Goal: Task Accomplishment & Management: Manage account settings

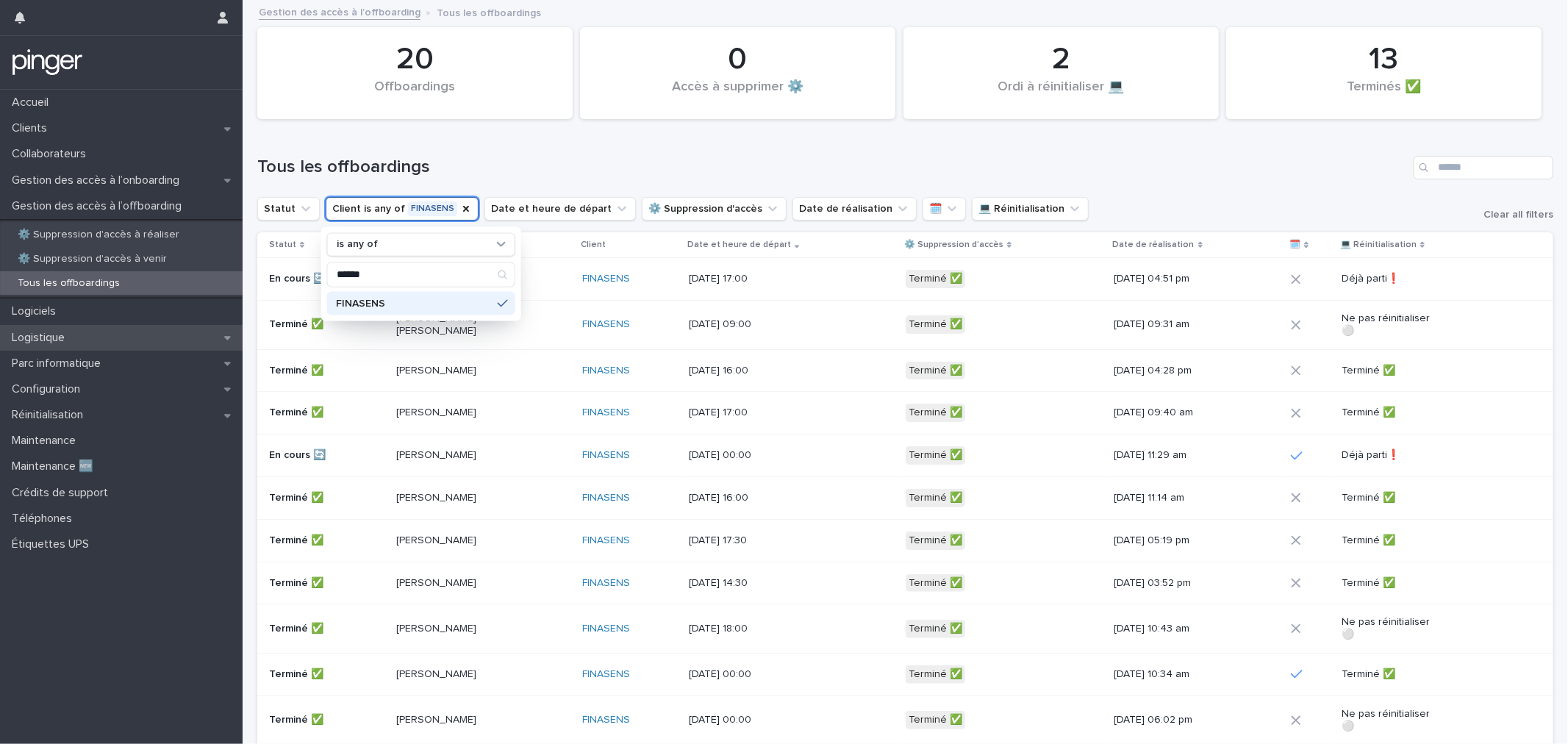
click at [69, 328] on div "Logistique" at bounding box center [121, 338] width 243 height 26
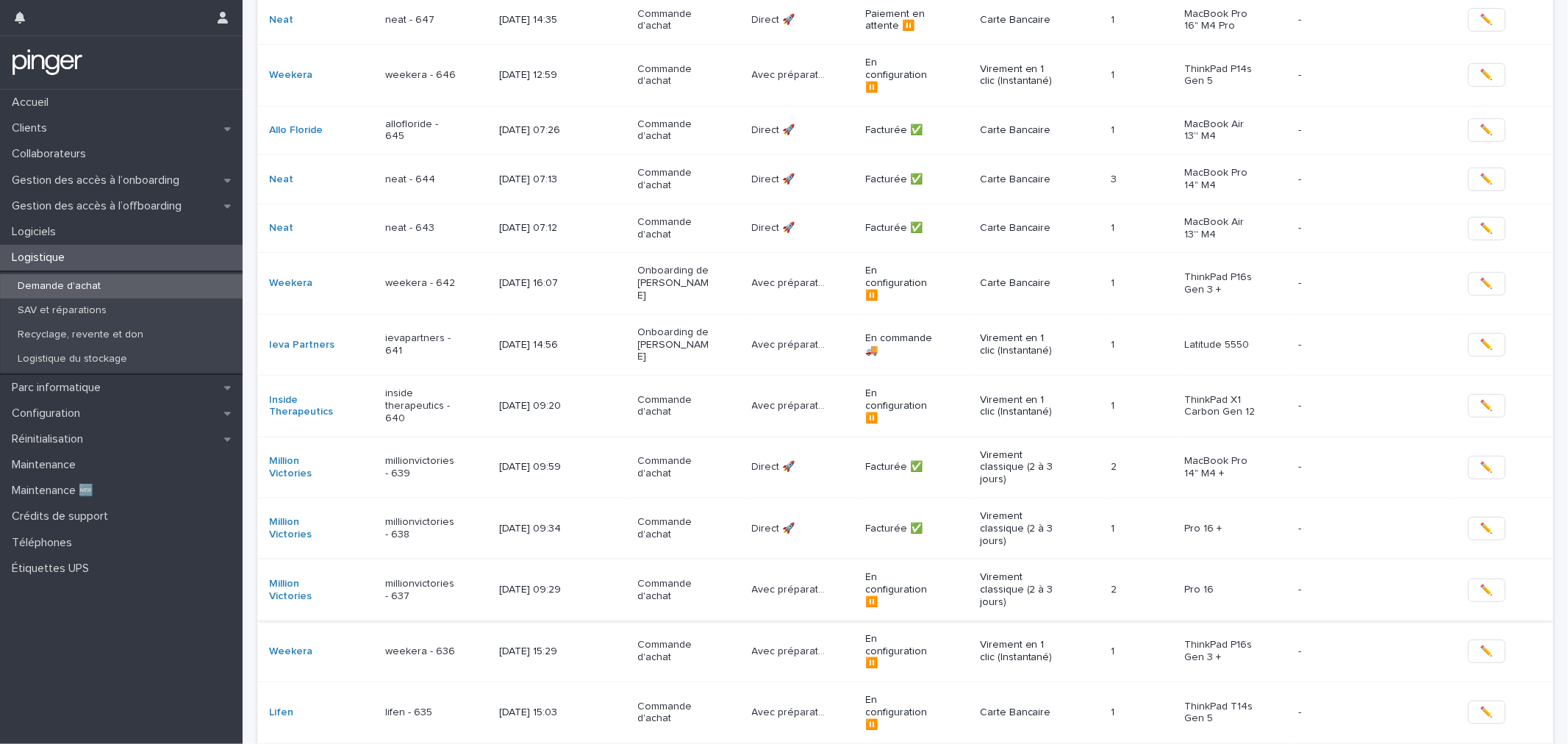
scroll to position [565, 0]
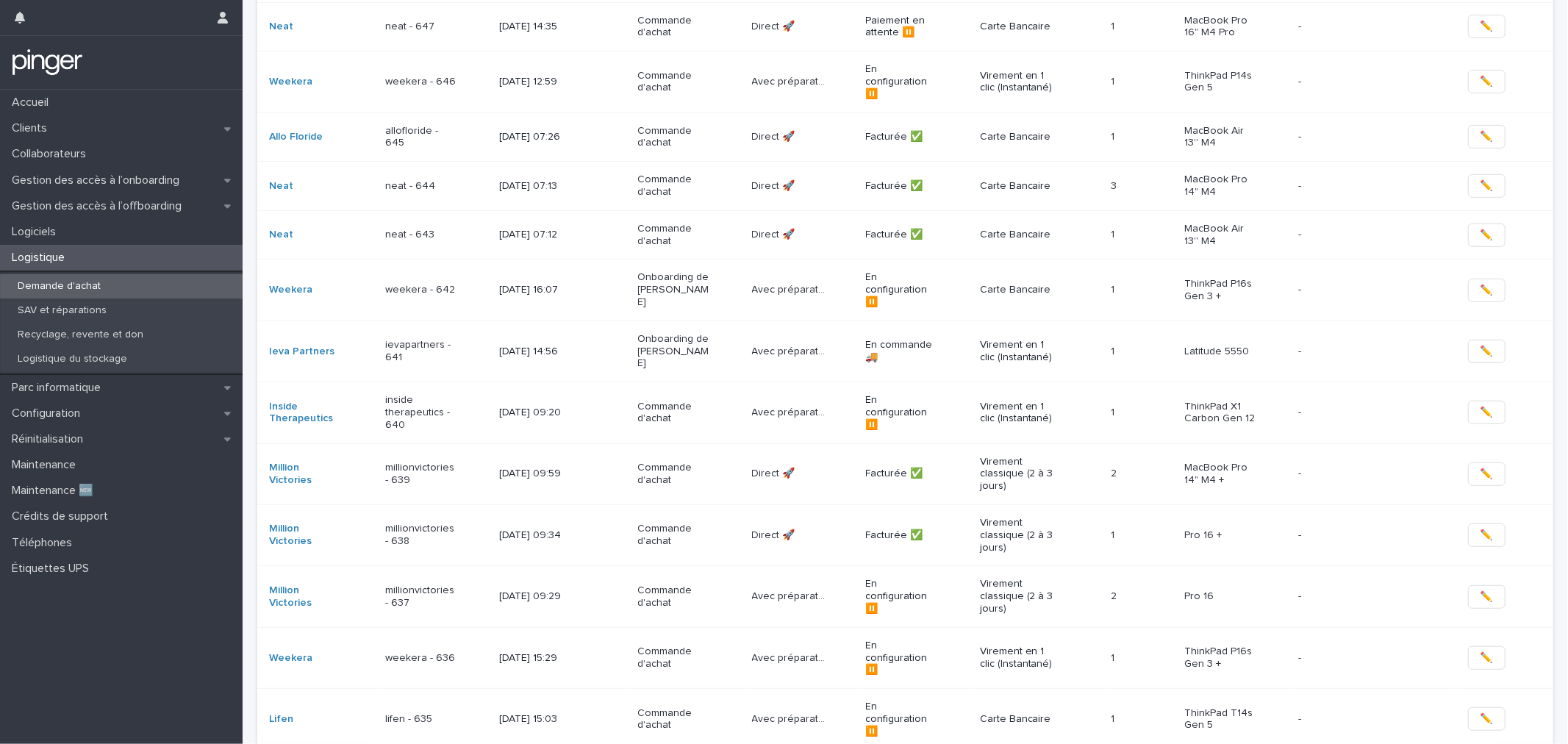
click at [329, 579] on div "Million Victories" at bounding box center [321, 597] width 105 height 37
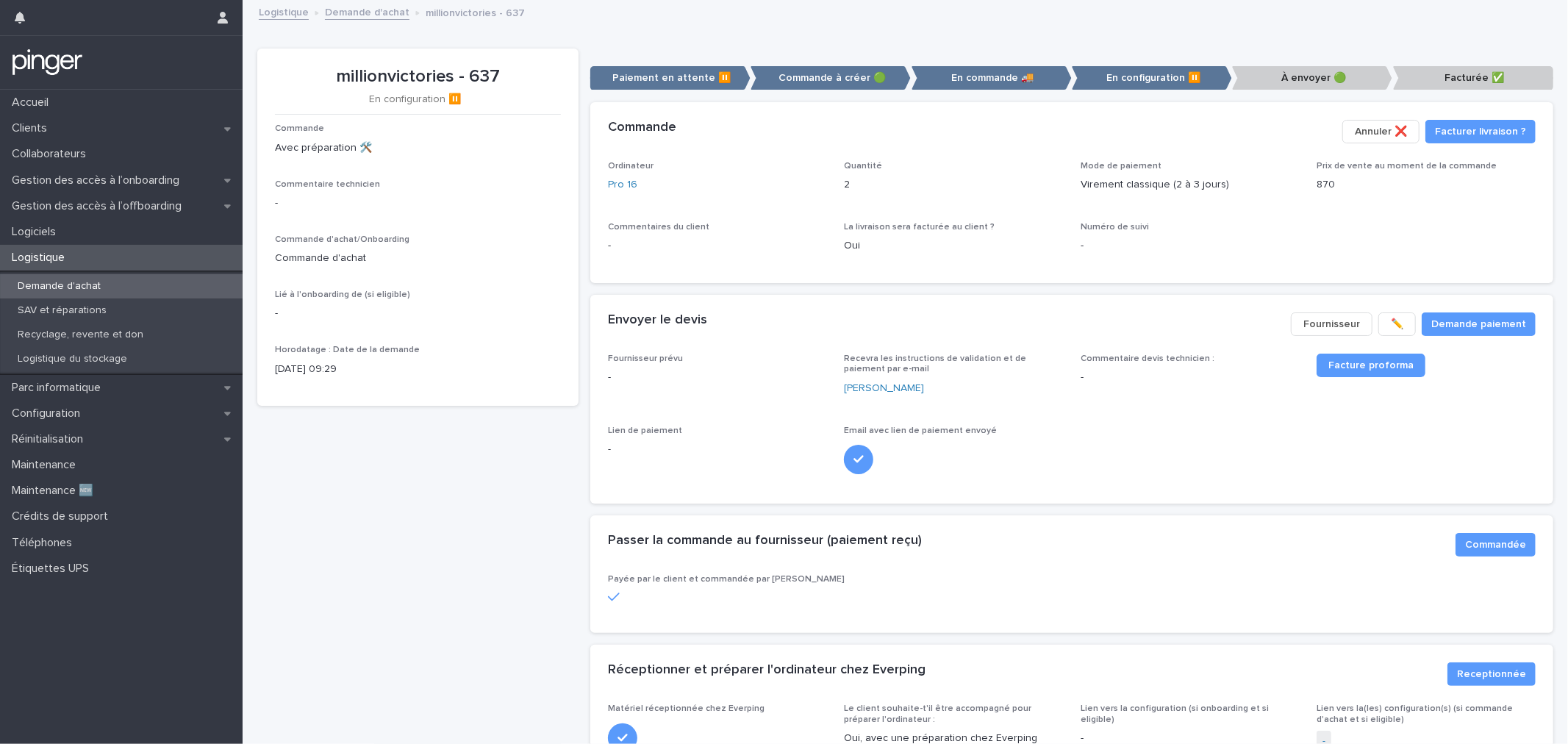
click at [762, 254] on div "Commentaires du client -" at bounding box center [717, 243] width 219 height 44
click at [1082, 291] on div "Loading... Saving… Commande Facturer livraison ? Annuler ❌​ Ordinateur Pro 16 Q…" at bounding box center [1072, 198] width 963 height 192
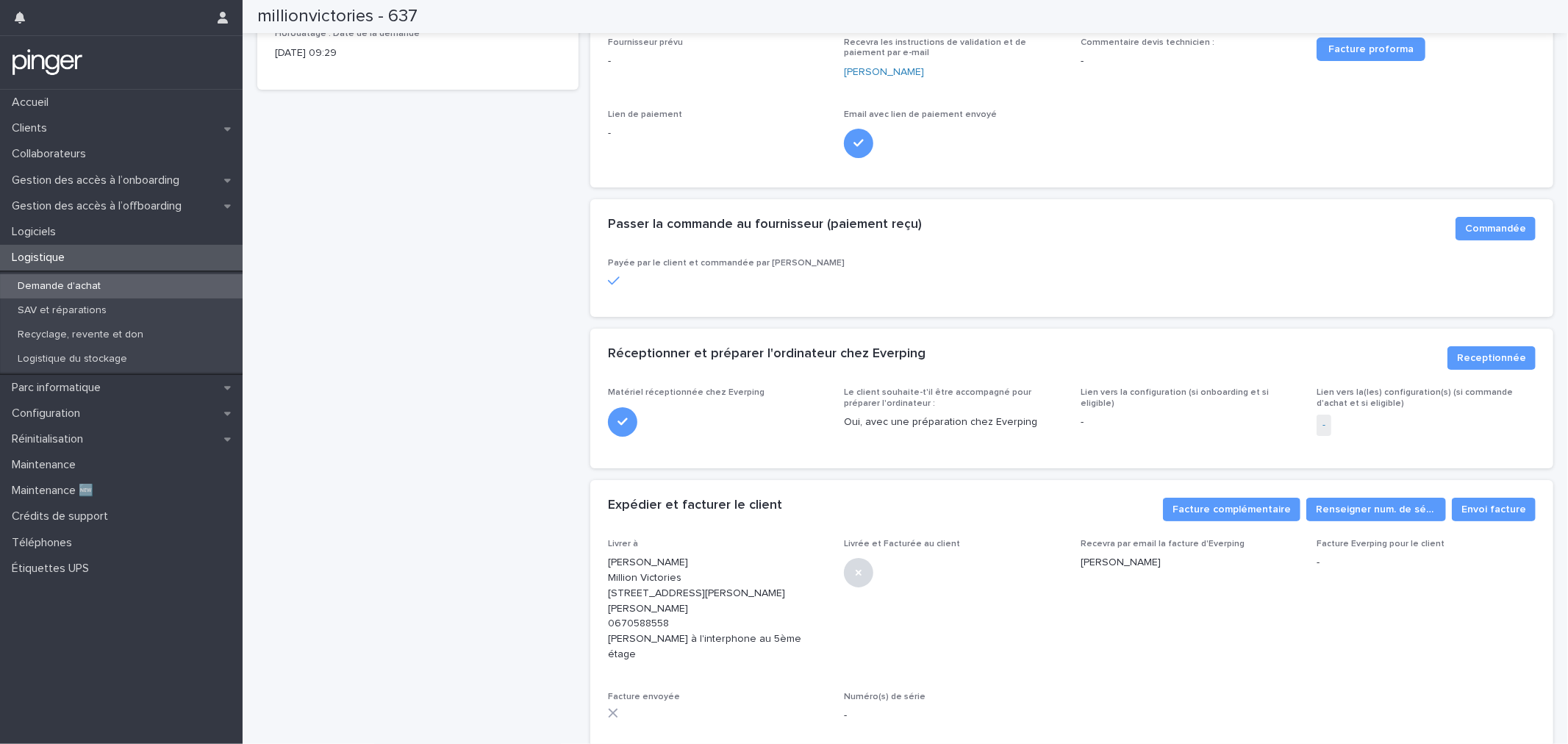
scroll to position [406, 0]
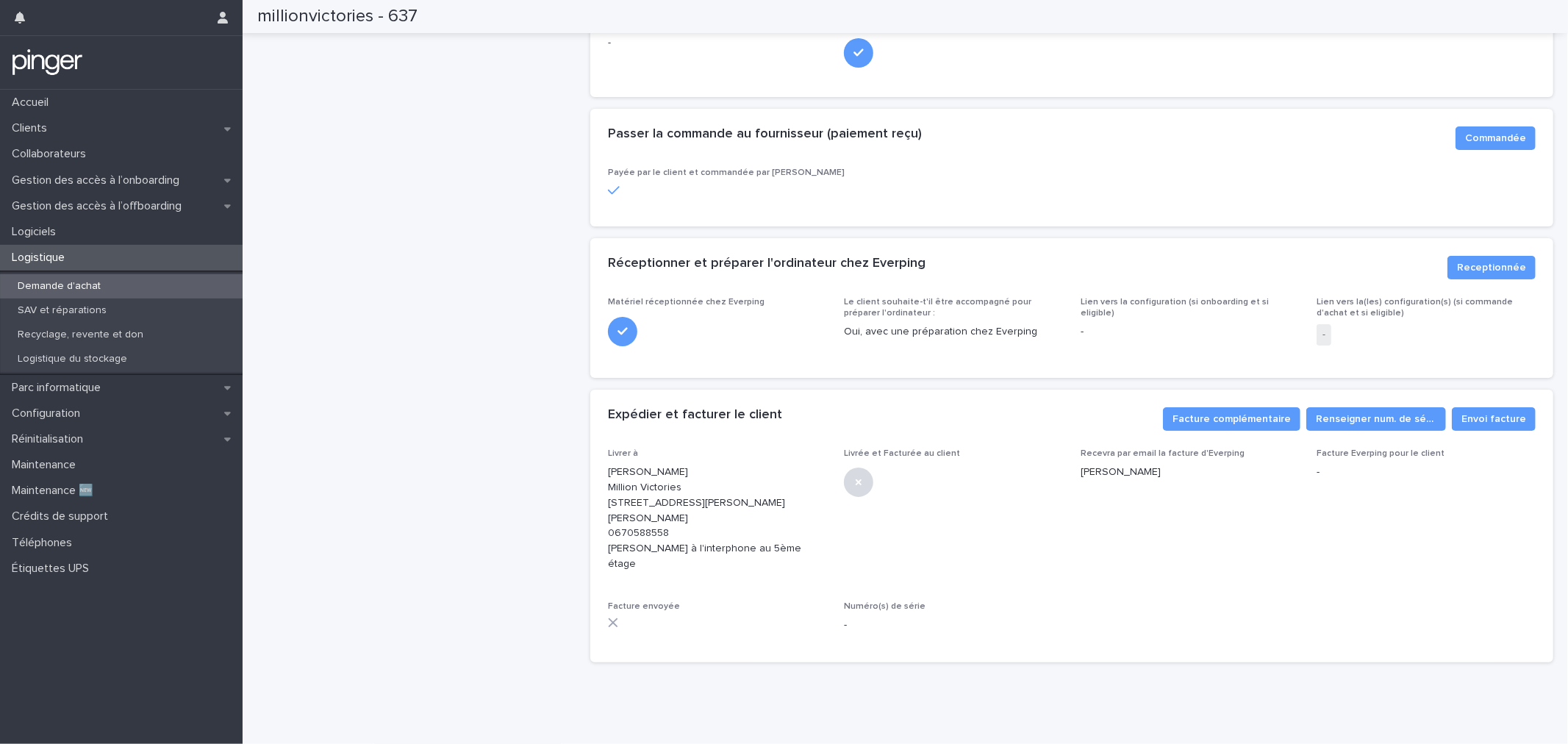
click at [652, 488] on p "[PERSON_NAME] Million Victories [STREET_ADDRESS][PERSON_NAME][PERSON_NAME] 0670…" at bounding box center [717, 518] width 219 height 108
copy p "Million Victories"
click at [651, 475] on p "[PERSON_NAME] Million Victories [STREET_ADDRESS][PERSON_NAME][PERSON_NAME] 0670…" at bounding box center [717, 518] width 219 height 108
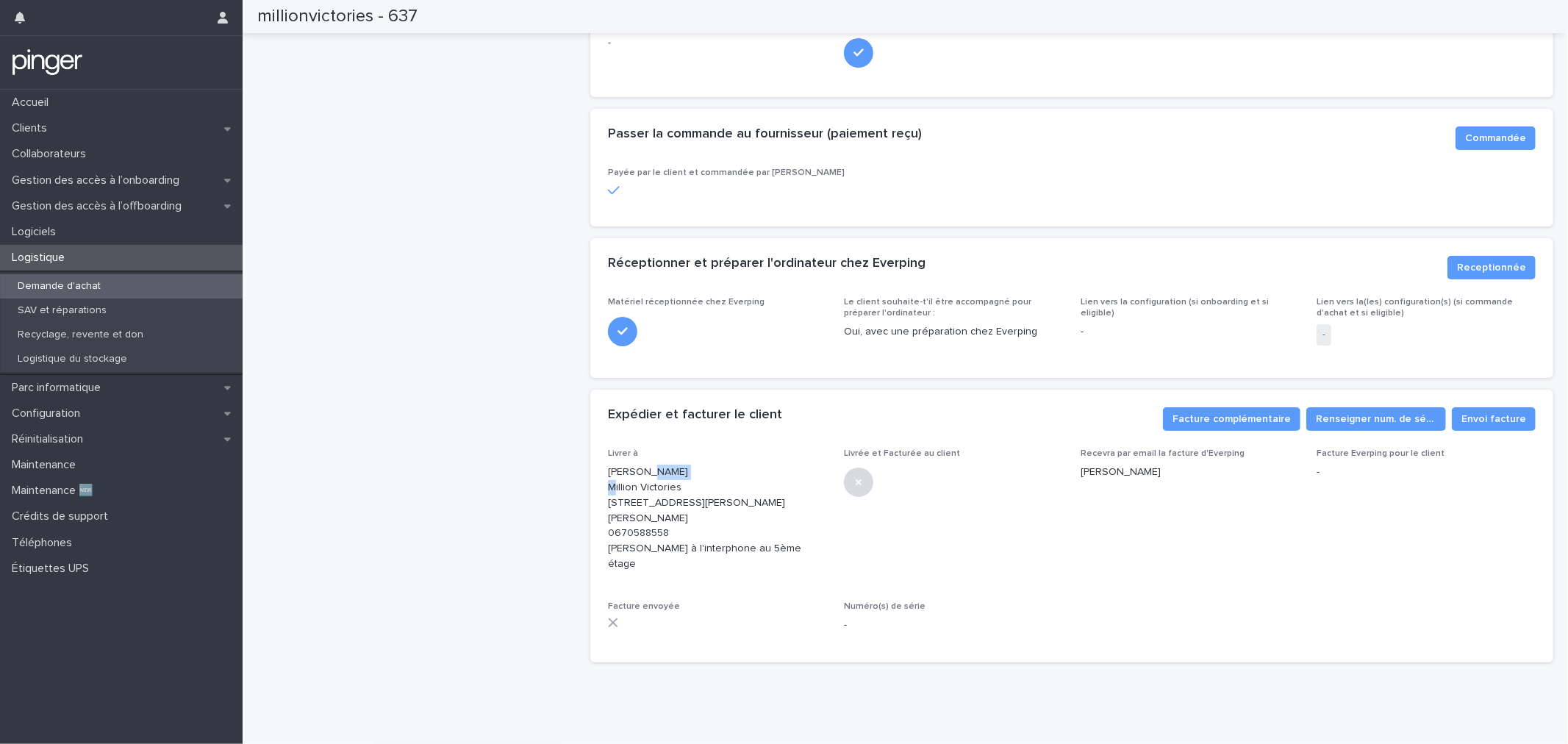
click at [651, 475] on p "[PERSON_NAME] Million Victories [STREET_ADDRESS][PERSON_NAME][PERSON_NAME] 0670…" at bounding box center [717, 518] width 219 height 108
click at [651, 474] on p "[PERSON_NAME] Million Victories [STREET_ADDRESS][PERSON_NAME][PERSON_NAME] 0670…" at bounding box center [717, 518] width 219 height 108
copy p "[PERSON_NAME]"
click at [608, 500] on p "[PERSON_NAME] Million Victories [STREET_ADDRESS][PERSON_NAME][PERSON_NAME] 0670…" at bounding box center [717, 518] width 219 height 108
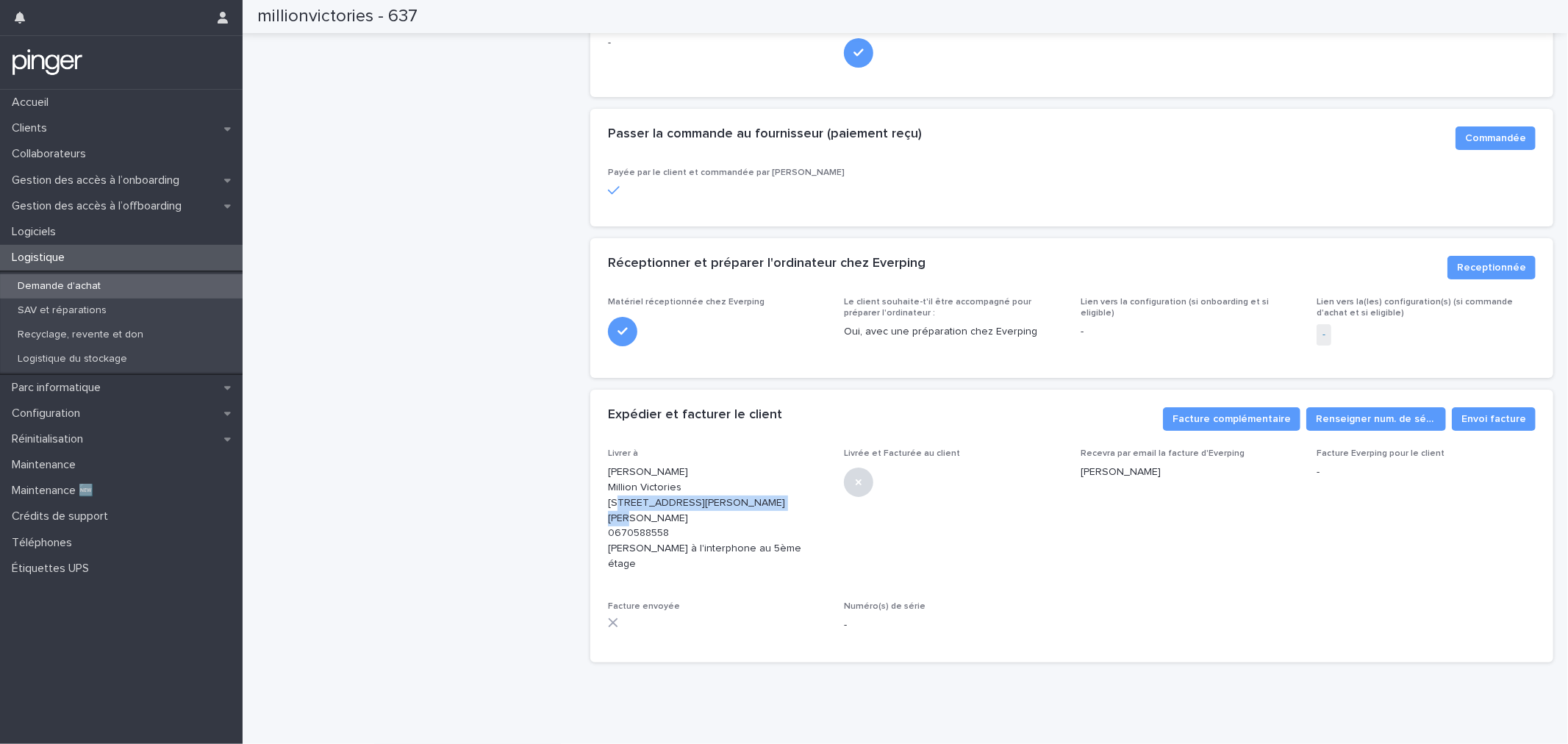
click at [608, 500] on p "[PERSON_NAME] Million Victories [STREET_ADDRESS][PERSON_NAME][PERSON_NAME] 0670…" at bounding box center [717, 518] width 219 height 108
copy p "[STREET_ADDRESS][PERSON_NAME][PERSON_NAME]"
click at [695, 550] on p "[PERSON_NAME] Million Victories [STREET_ADDRESS][PERSON_NAME][PERSON_NAME] 0670…" at bounding box center [717, 518] width 219 height 108
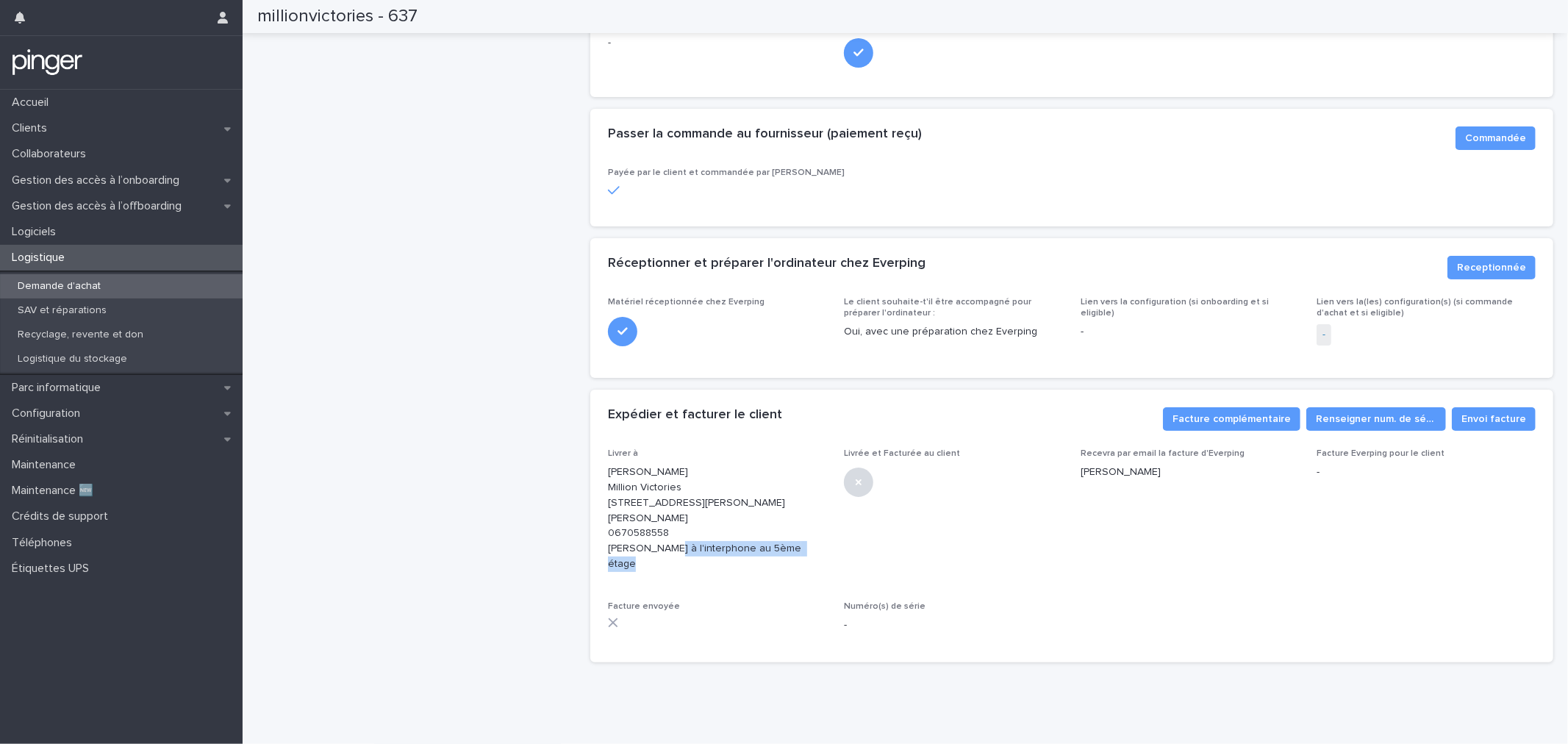
copy p "[PERSON_NAME] à l'interphone au 5ème étage"
click at [652, 473] on p "[PERSON_NAME] Million Victories [STREET_ADDRESS][PERSON_NAME][PERSON_NAME] 0670…" at bounding box center [717, 518] width 219 height 108
copy p "Arcelin"
click at [72, 160] on p "Collaborateurs" at bounding box center [52, 153] width 92 height 14
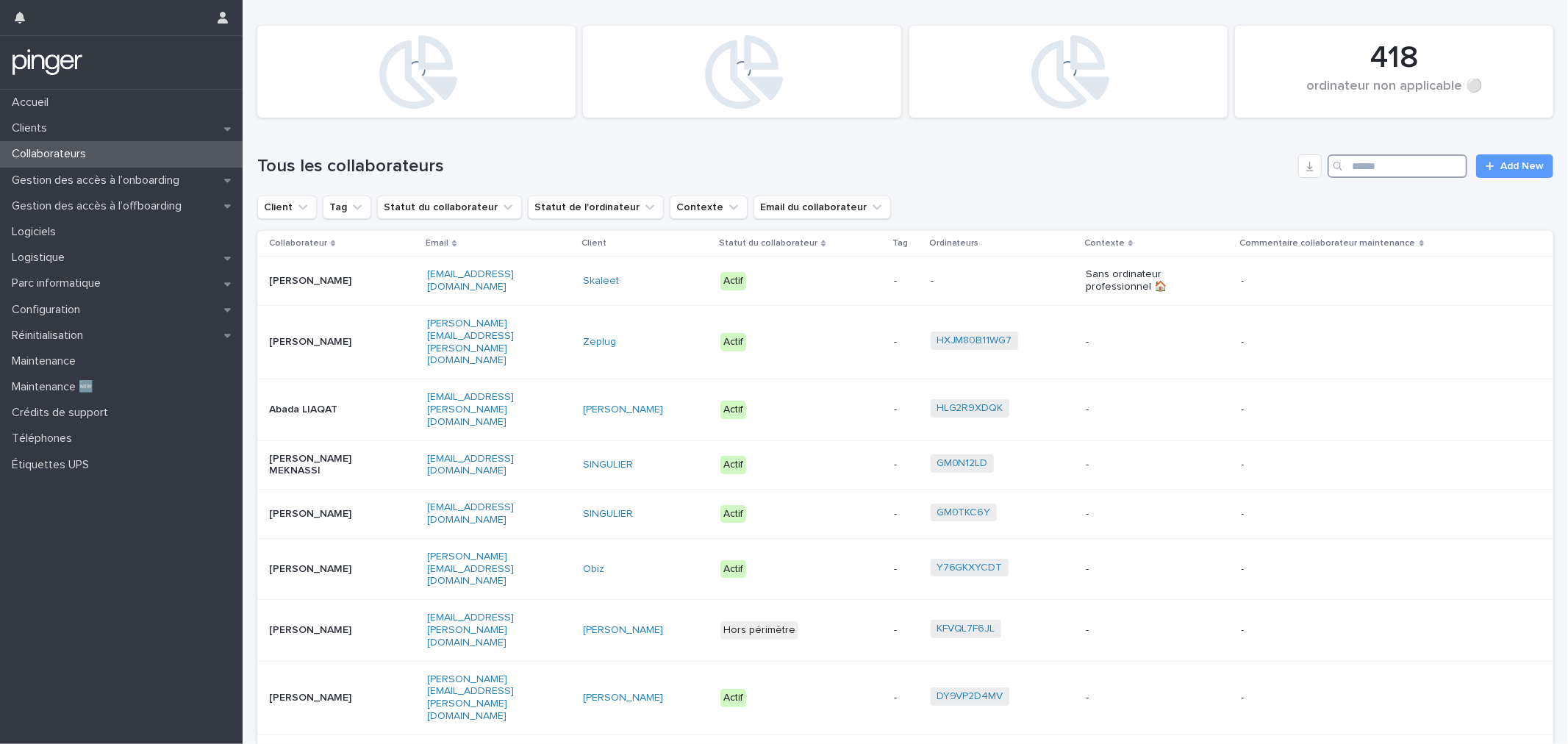
click at [1381, 157] on input "Search" at bounding box center [1397, 166] width 139 height 24
paste input "*******"
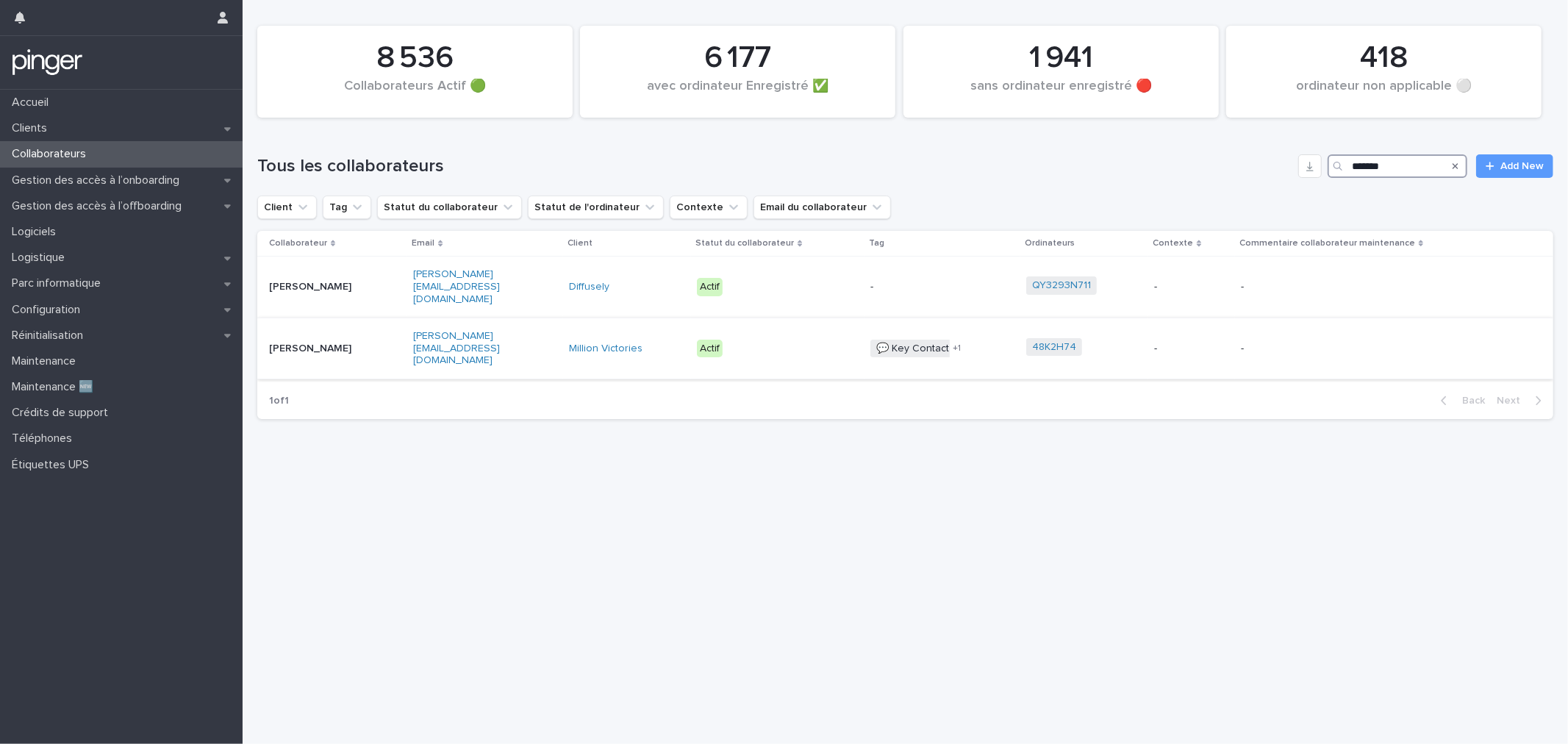
type input "*******"
click at [353, 343] on p "[PERSON_NAME]" at bounding box center [315, 349] width 92 height 13
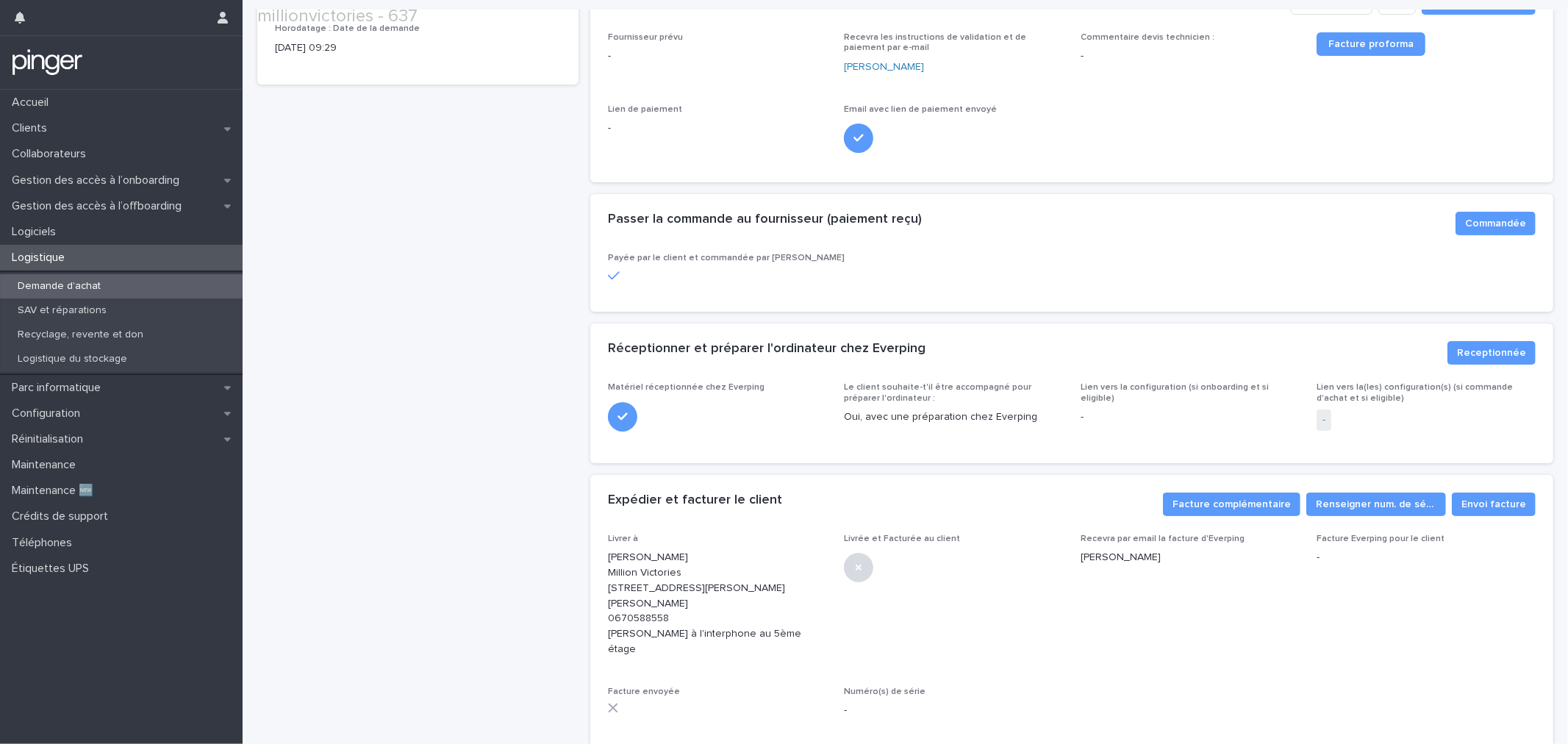
scroll to position [406, 0]
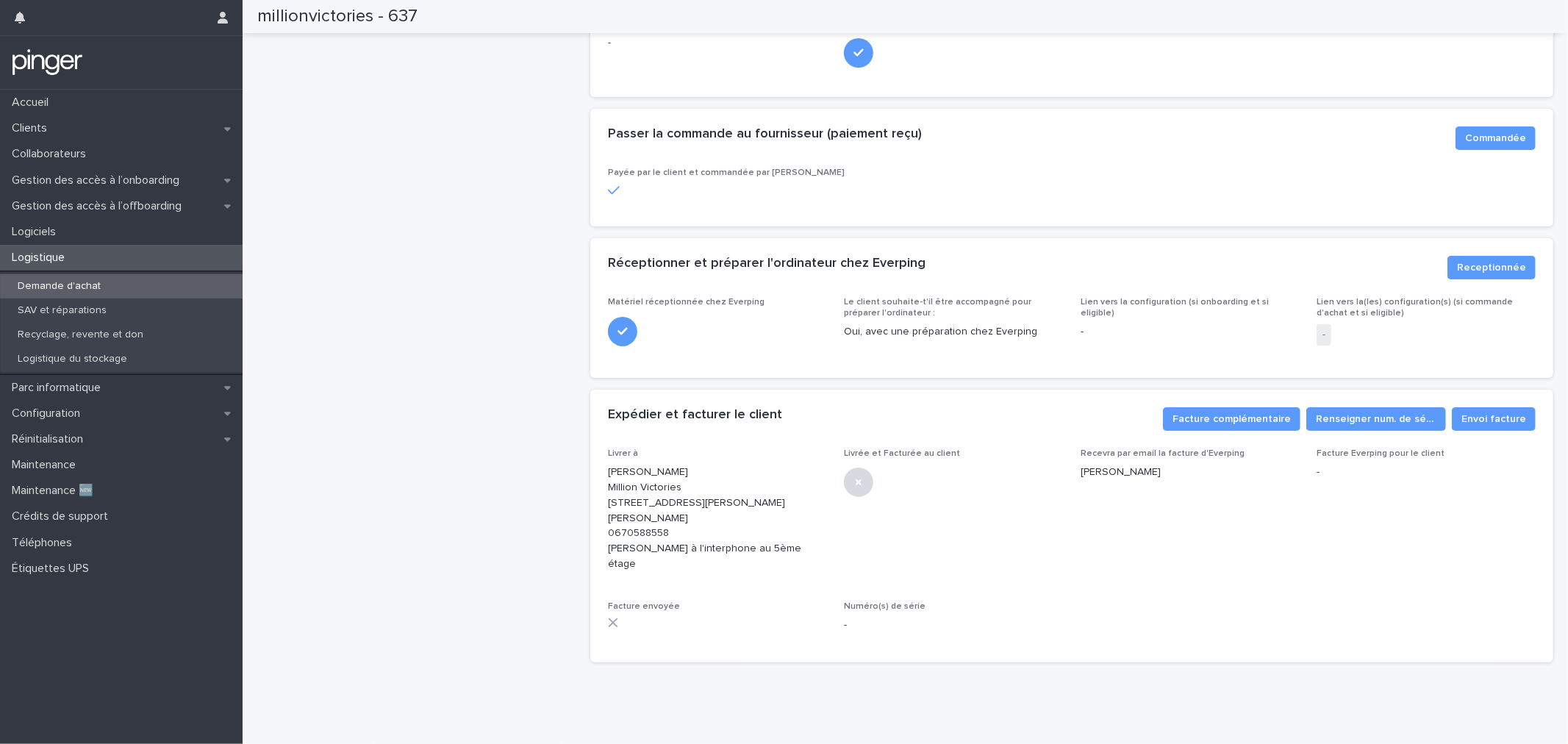
click at [635, 532] on p "[PERSON_NAME] Million Victories [STREET_ADDRESS][PERSON_NAME][PERSON_NAME] 0670…" at bounding box center [717, 518] width 219 height 108
copy p "0670588558"
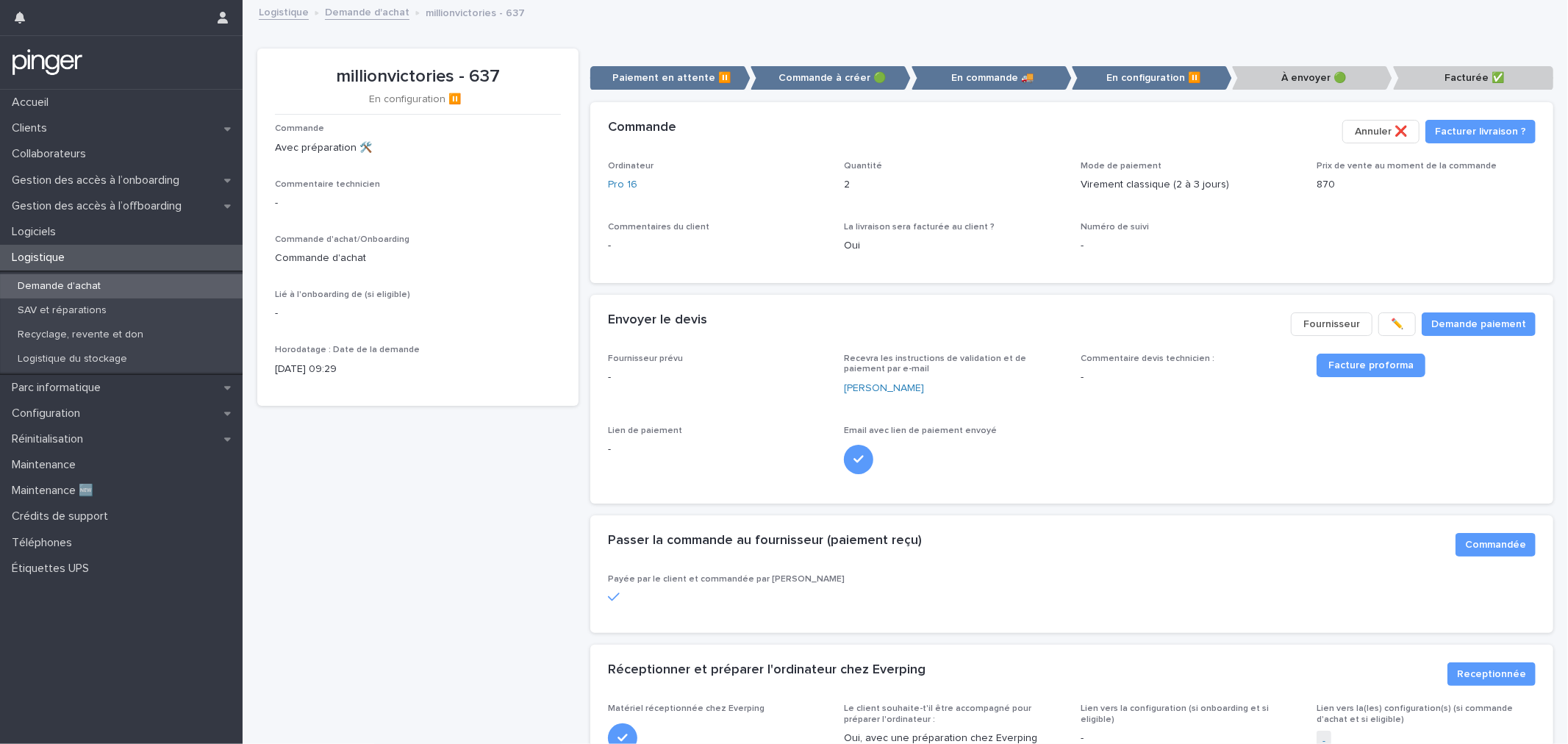
click at [431, 81] on p "millionvictories - 637" at bounding box center [418, 77] width 286 height 21
copy p "millionvictories - 637"
click at [97, 394] on div "Parc informatique" at bounding box center [121, 388] width 243 height 26
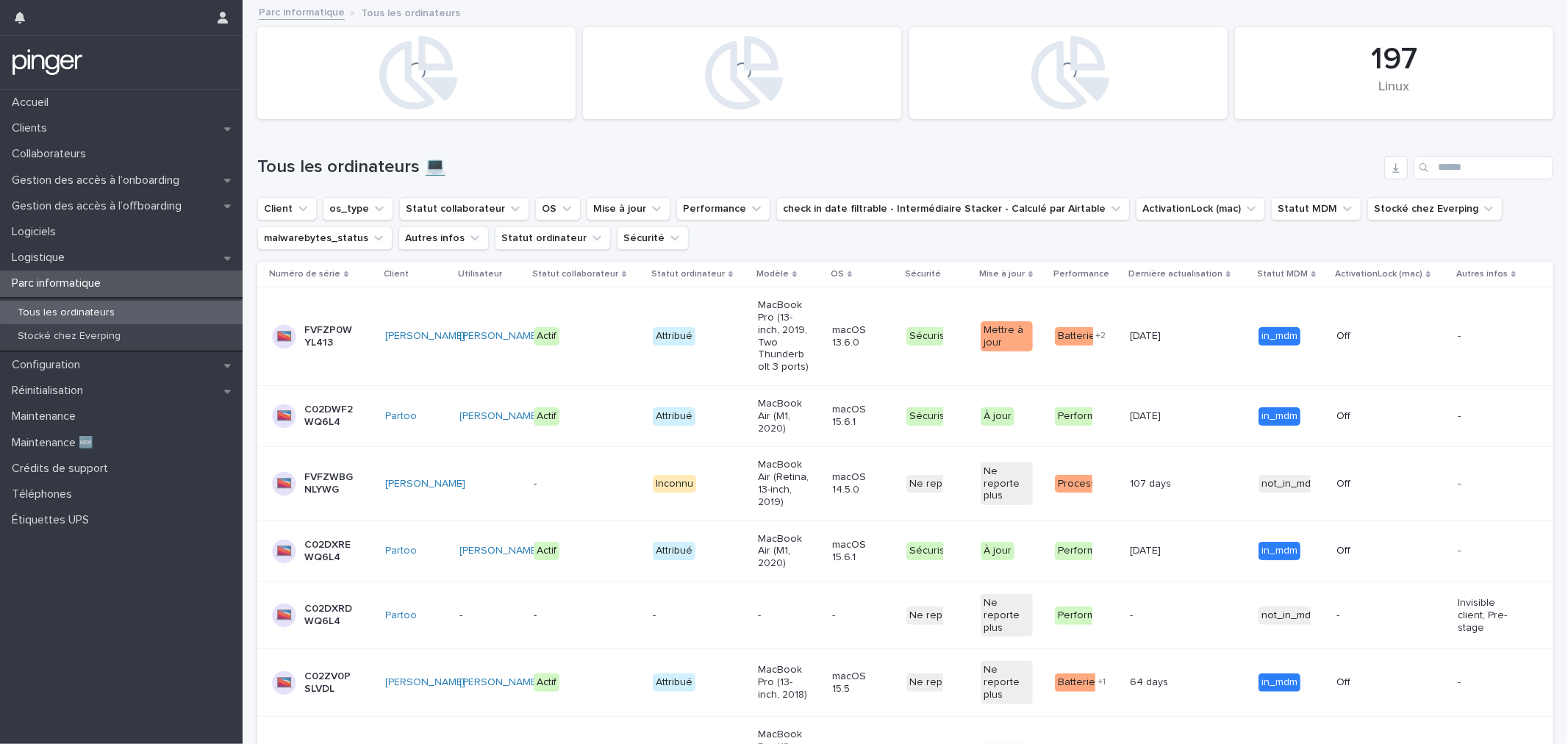
click at [1421, 170] on div "Search" at bounding box center [1425, 167] width 24 height 24
click at [1438, 167] on input "Search" at bounding box center [1482, 167] width 139 height 24
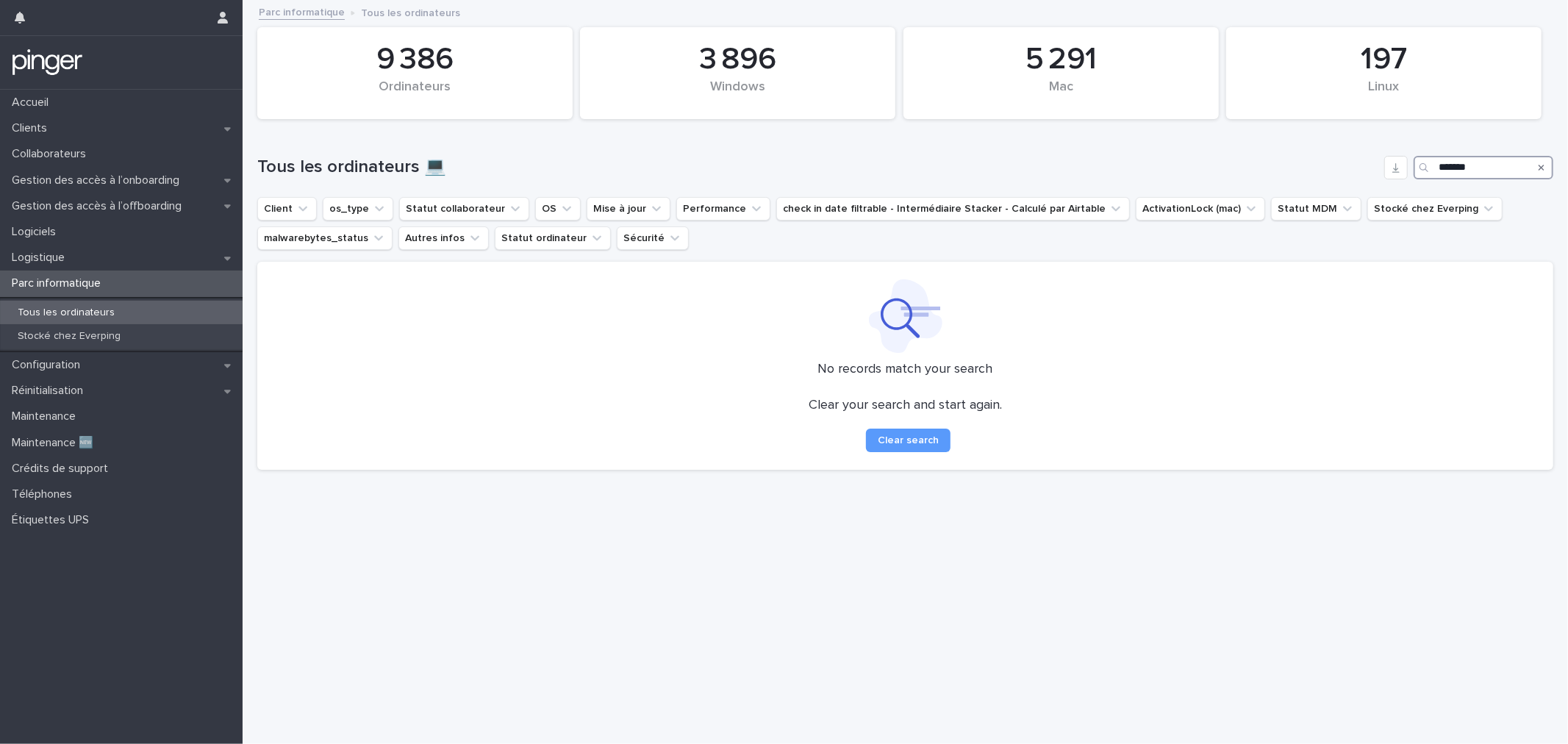
click at [1438, 170] on input "*******" at bounding box center [1482, 167] width 139 height 24
type input "*******"
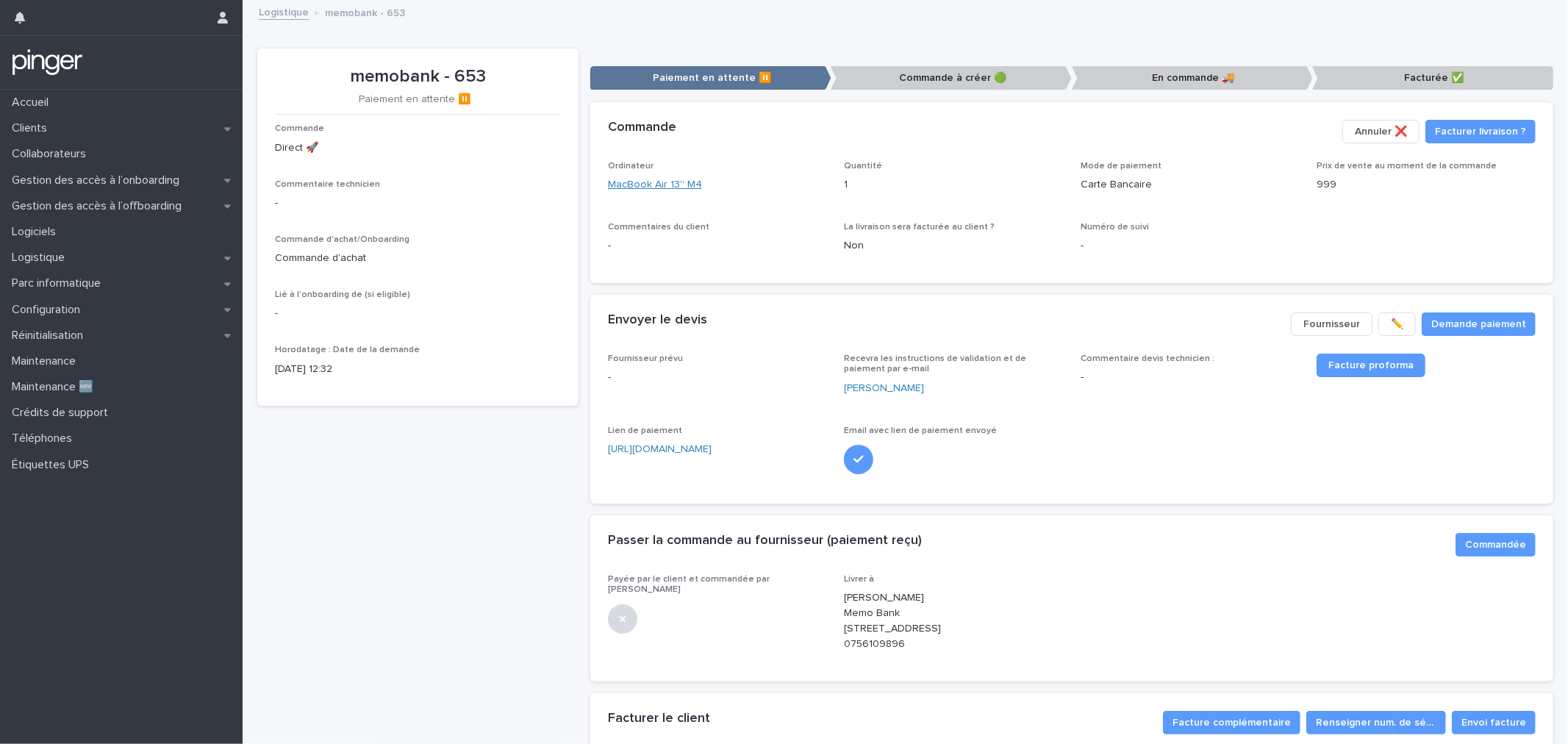
click at [684, 189] on link "MacBook Air 13'' M4" at bounding box center [655, 184] width 94 height 15
click at [866, 611] on p "Joséphine Bavay Memo Bank 13 rue letort Paris 75018 France Métropolitaine 07561…" at bounding box center [953, 621] width 219 height 61
copy p "Memo Bank"
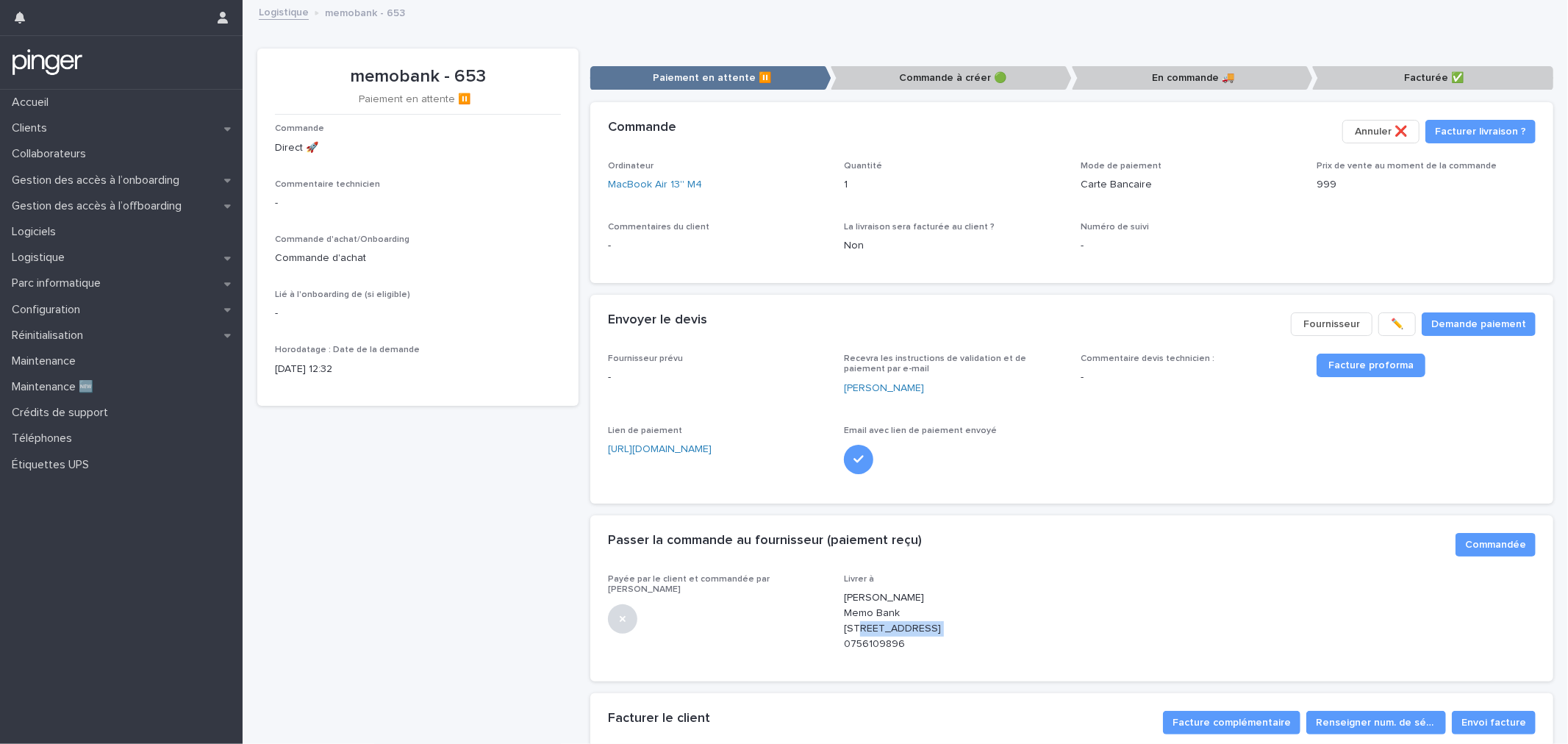
drag, startPoint x: 893, startPoint y: 628, endPoint x: 833, endPoint y: 629, distance: 60.0
click at [833, 629] on div "Payée par le client et commandée par Everping Livrer à Joséphine Bavay Memo Ban…" at bounding box center [1072, 619] width 927 height 90
copy p "13 rue letort"
click at [935, 629] on p "Joséphine Bavay Memo Bank 13 rue letort Paris 75018 France Métropolitaine 07561…" at bounding box center [953, 621] width 219 height 61
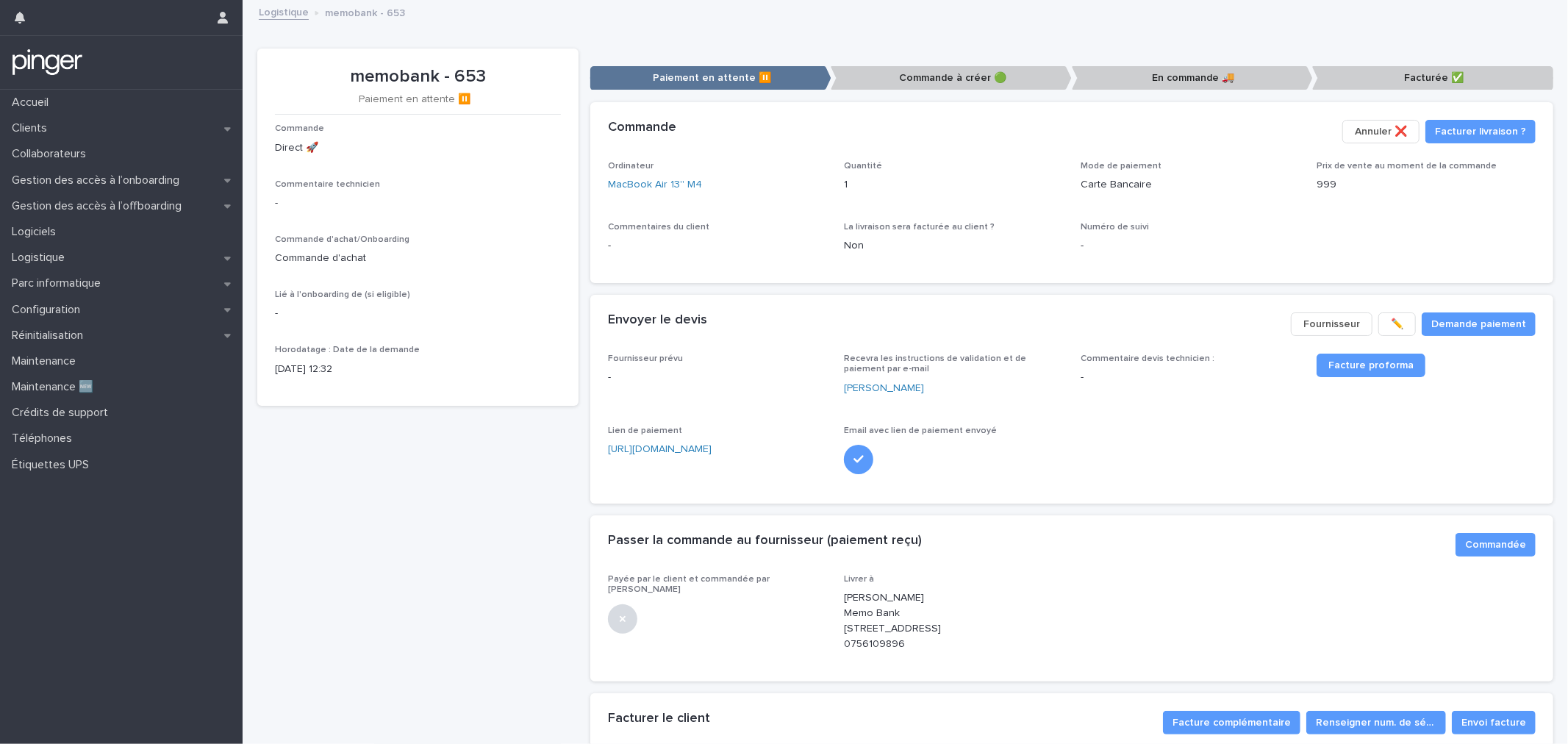
copy p "75018"
click at [865, 651] on p "Joséphine Bavay Memo Bank 13 rue letort Paris 75018 France Métropolitaine 07561…" at bounding box center [953, 621] width 219 height 61
copy p "0756109896"
click at [383, 83] on p "memobank - 653" at bounding box center [418, 77] width 286 height 21
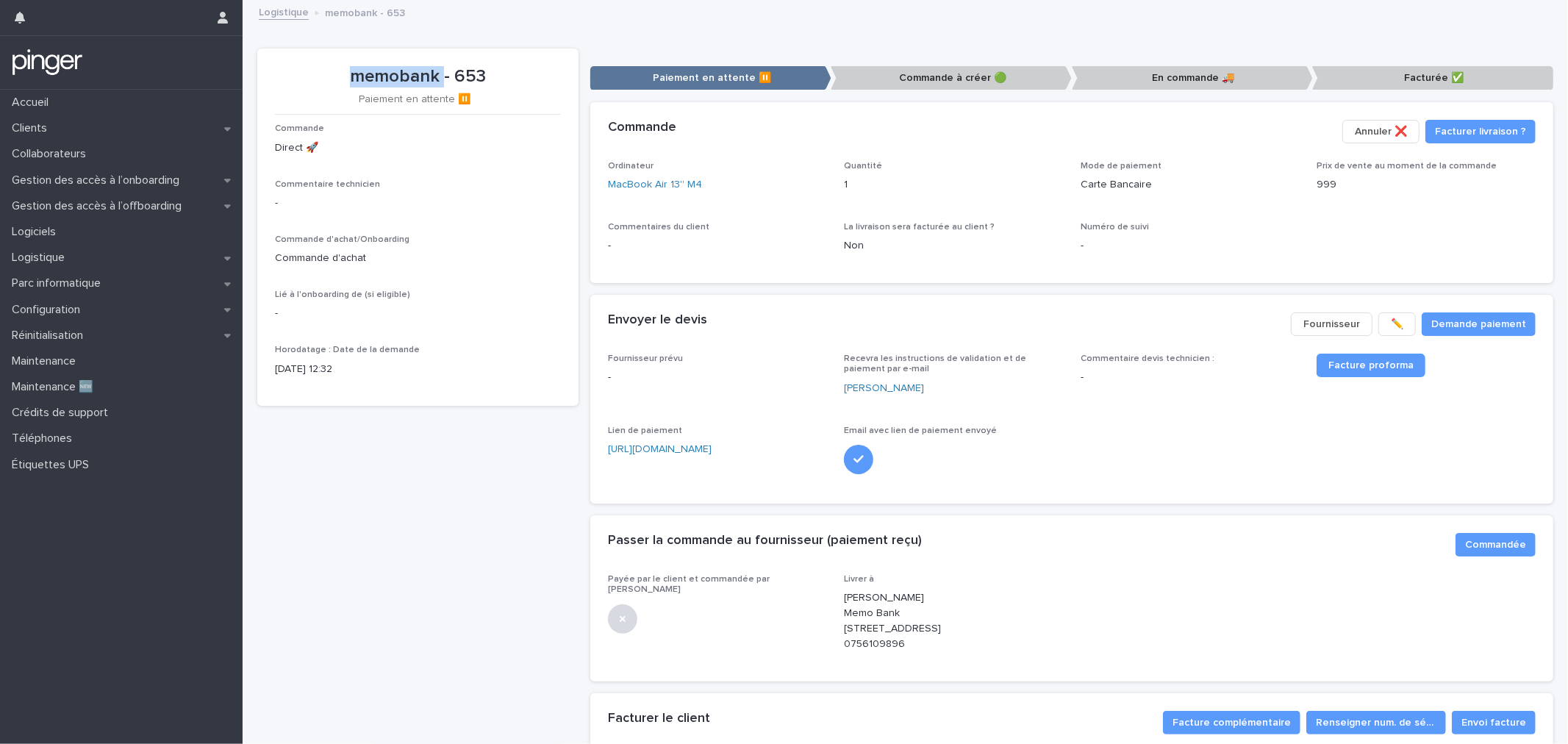
click at [383, 83] on p "memobank - 653" at bounding box center [418, 77] width 286 height 21
copy p "memobank - 653"
click at [1492, 542] on span "Commandée" at bounding box center [1495, 545] width 61 height 15
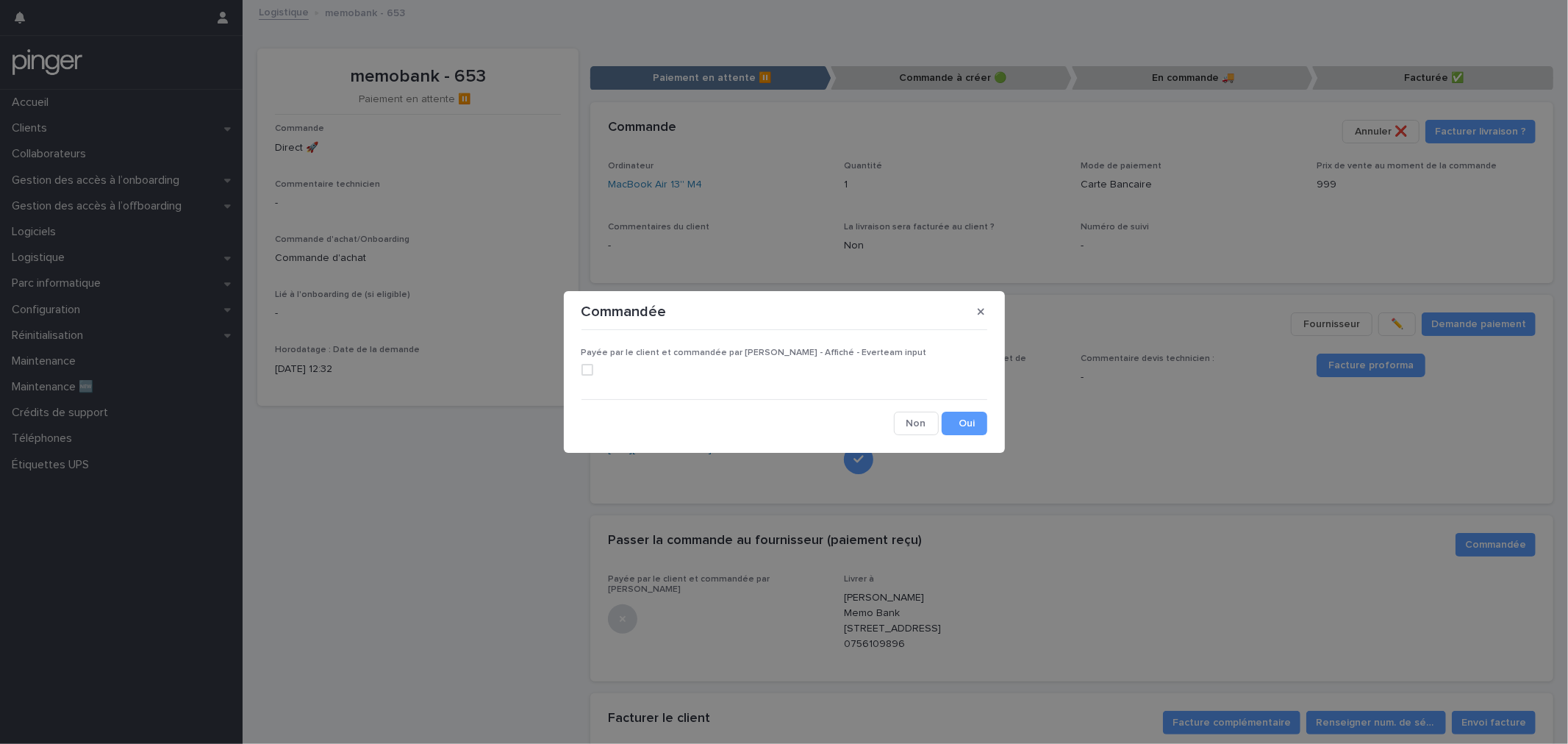
click at [619, 362] on div "Payée par le client et commandée par Everping - Affiché - Everteam input" at bounding box center [784, 368] width 405 height 40
click at [585, 372] on span at bounding box center [588, 370] width 12 height 12
click at [957, 428] on button "Save" at bounding box center [964, 423] width 46 height 24
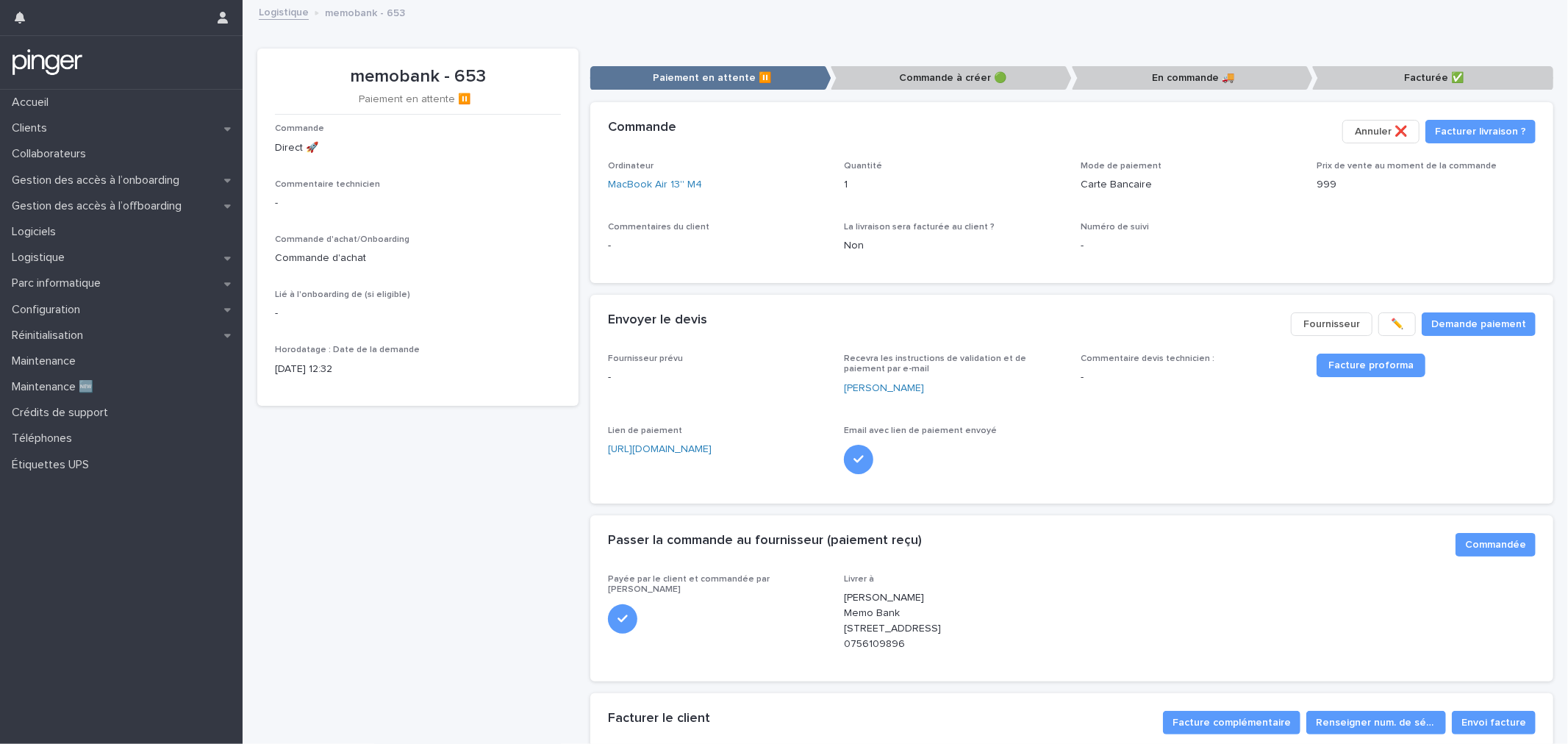
drag, startPoint x: 1142, startPoint y: 484, endPoint x: 1196, endPoint y: 470, distance: 55.8
click at [1140, 484] on div "Fournisseur prévu - Recevra les instructions de validation et de paiement par e…" at bounding box center [1072, 420] width 927 height 132
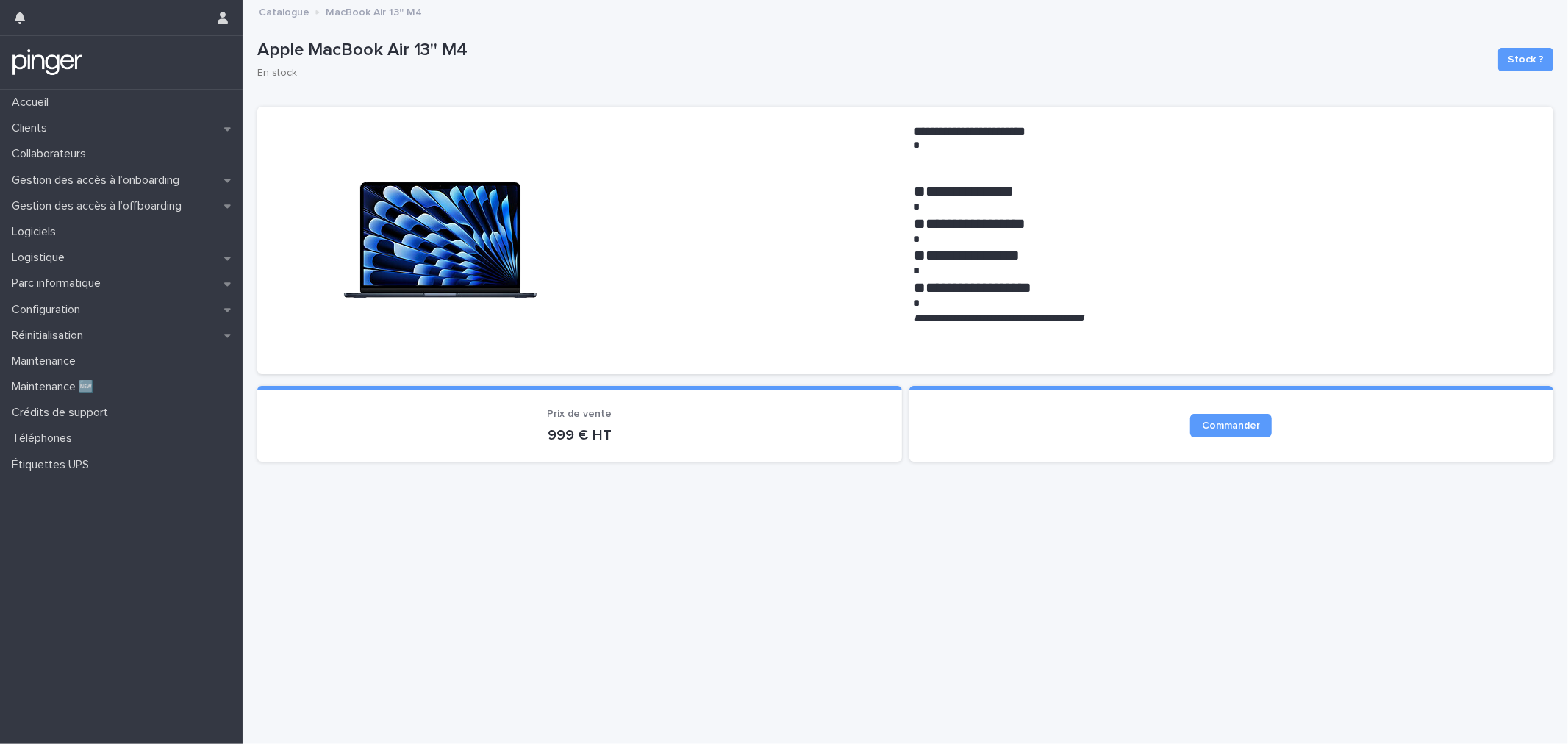
click at [1031, 319] on em "**********" at bounding box center [999, 318] width 170 height 10
copy em "*******"
